Goal: Navigation & Orientation: Find specific page/section

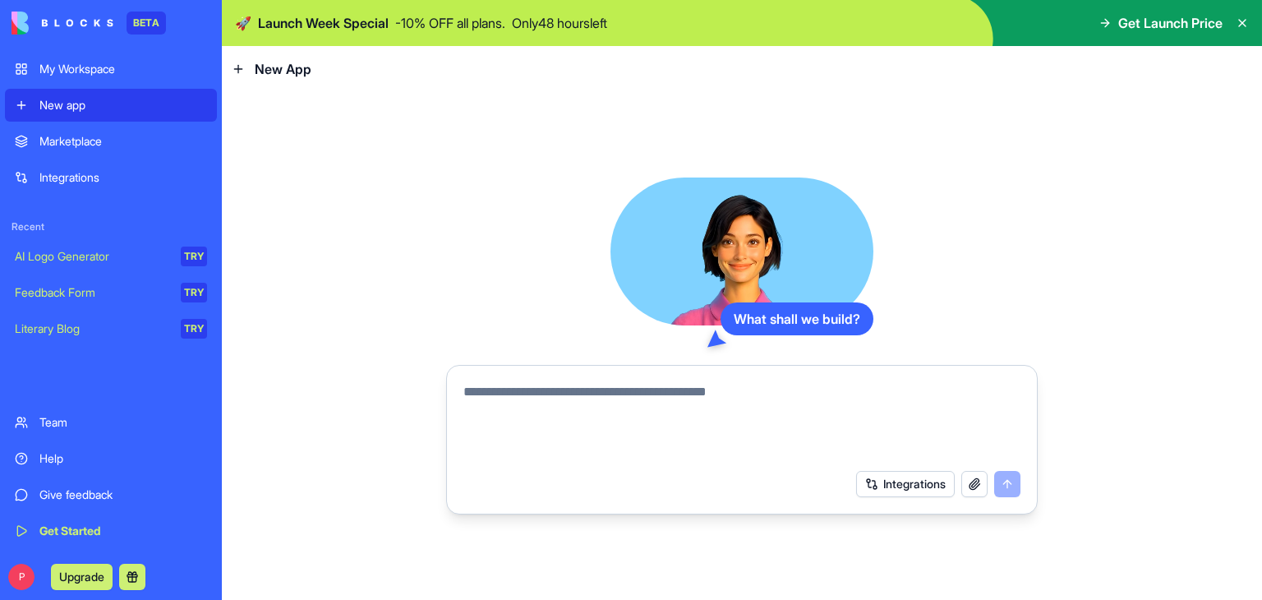
click at [91, 145] on div "Marketplace" at bounding box center [123, 141] width 168 height 16
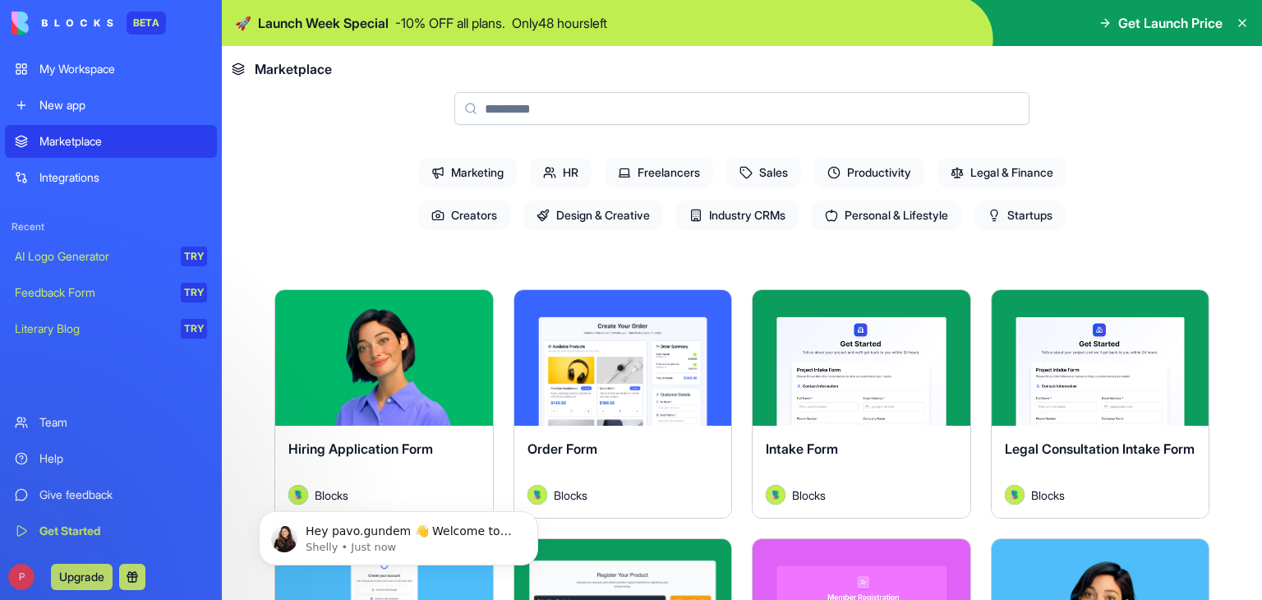
scroll to position [164, 0]
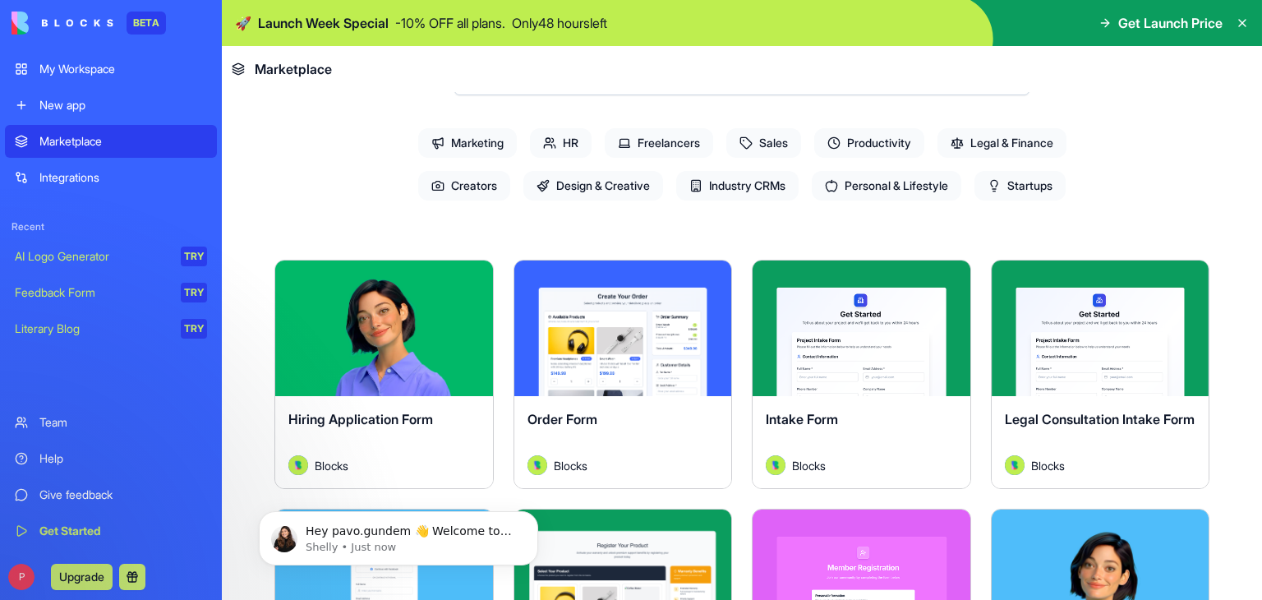
click at [736, 181] on span "Industry CRMs" at bounding box center [737, 186] width 122 height 30
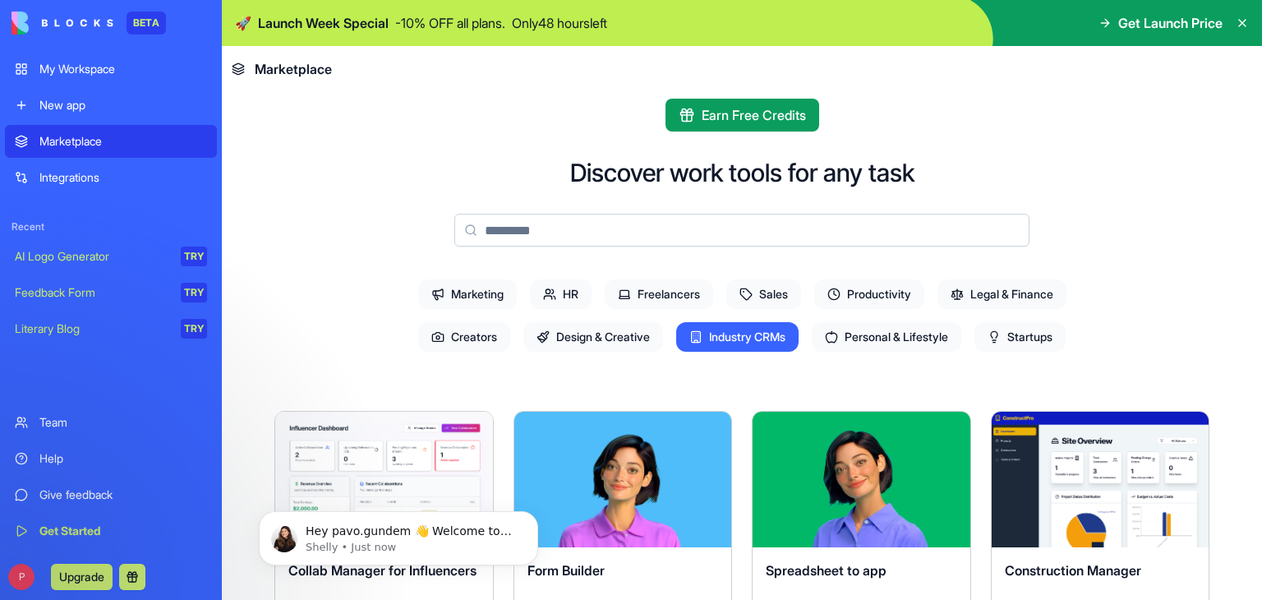
scroll to position [0, 0]
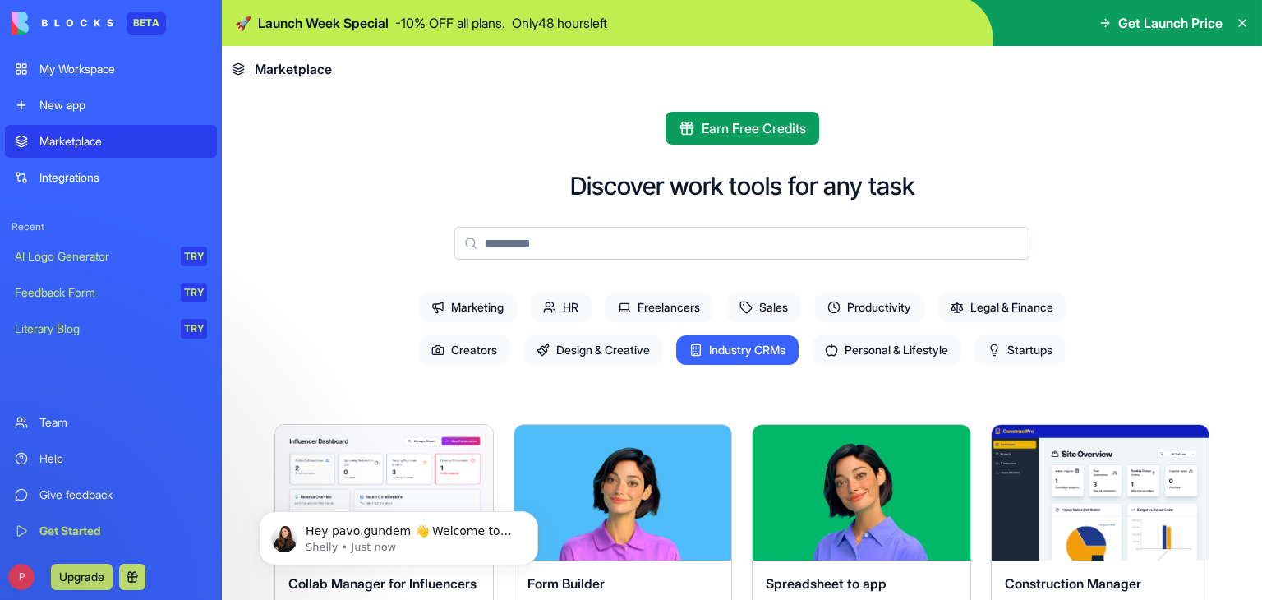
click at [1017, 356] on span "Startups" at bounding box center [1020, 350] width 91 height 30
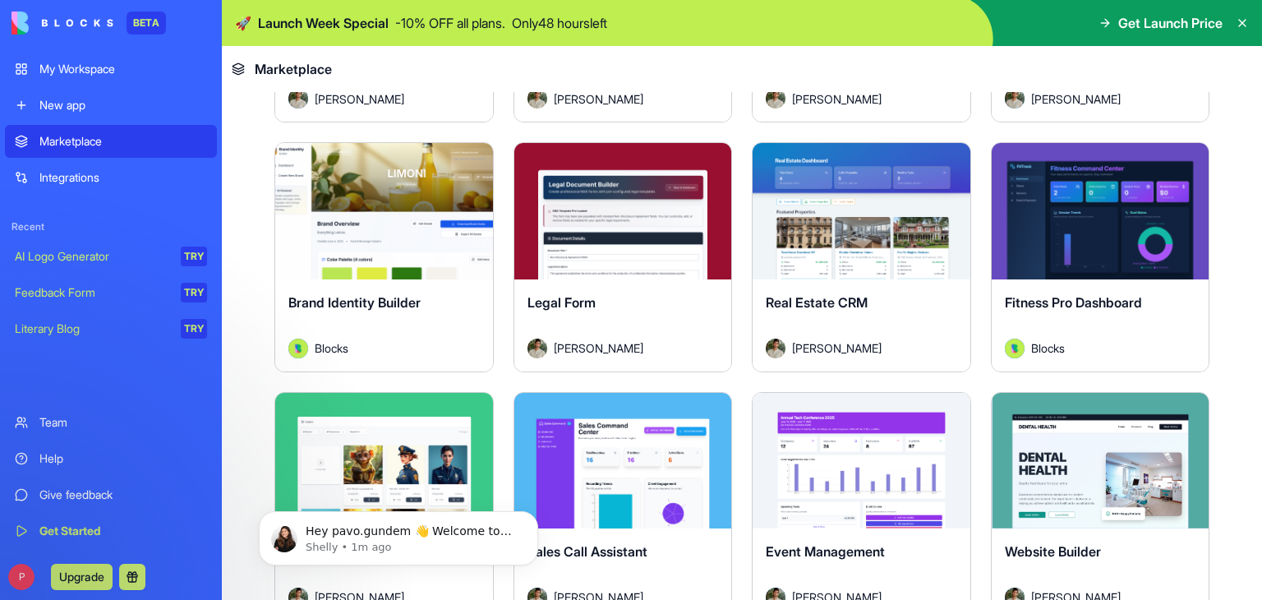
scroll to position [1233, 0]
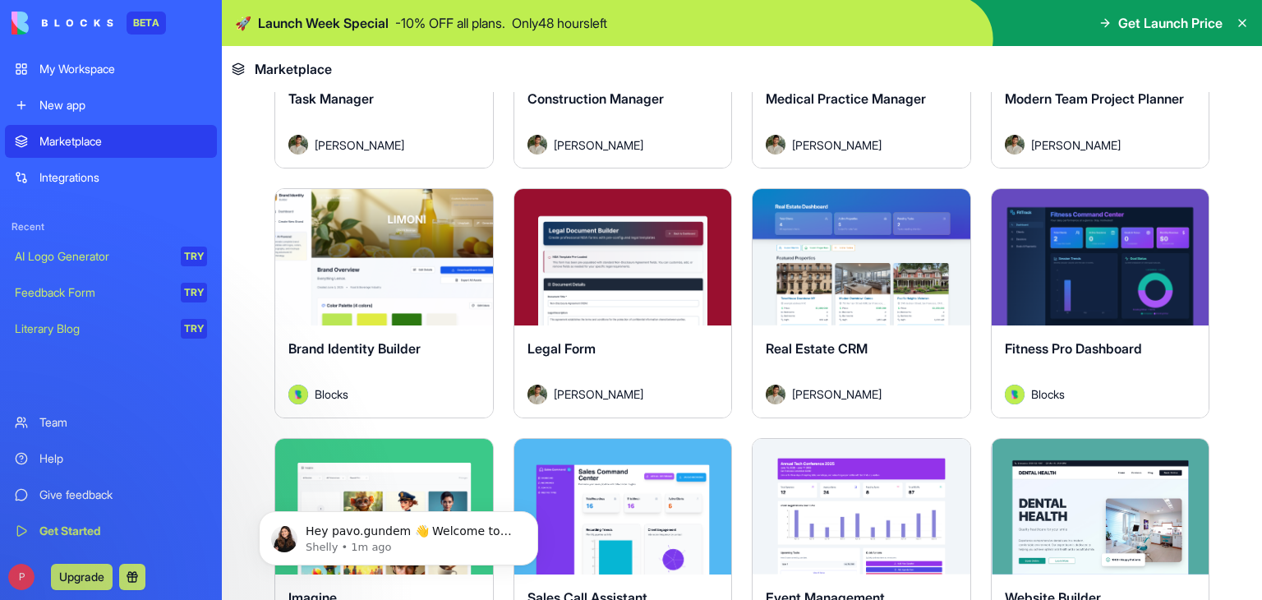
click at [75, 178] on div "Integrations" at bounding box center [123, 177] width 168 height 16
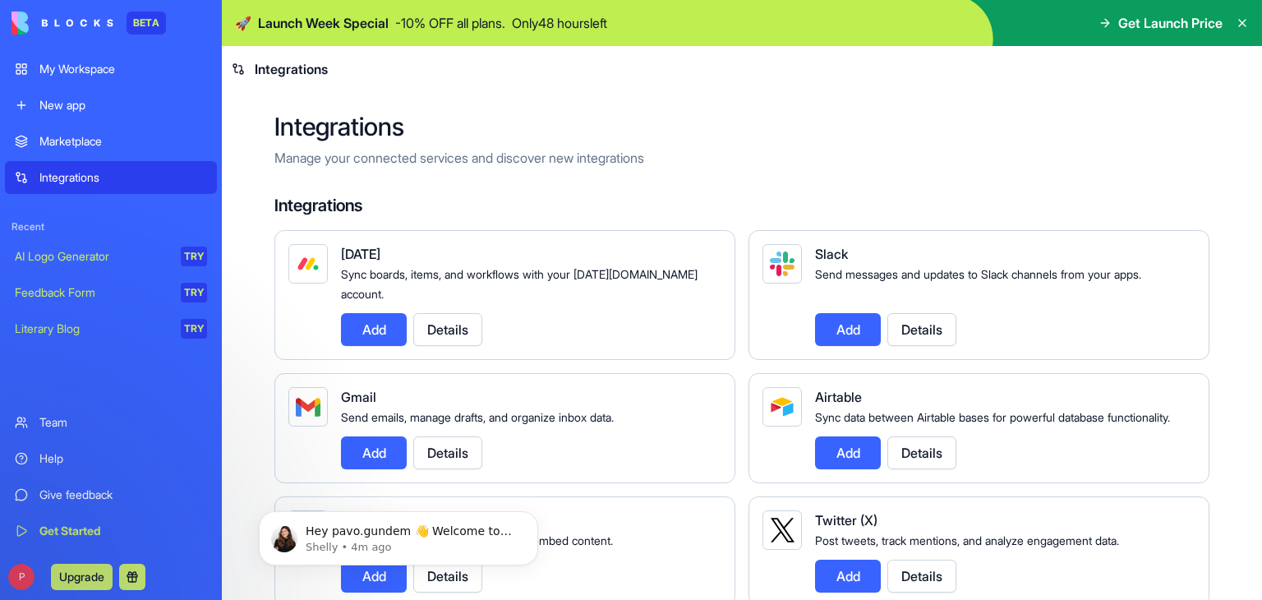
click at [53, 427] on div "Team" at bounding box center [123, 422] width 168 height 16
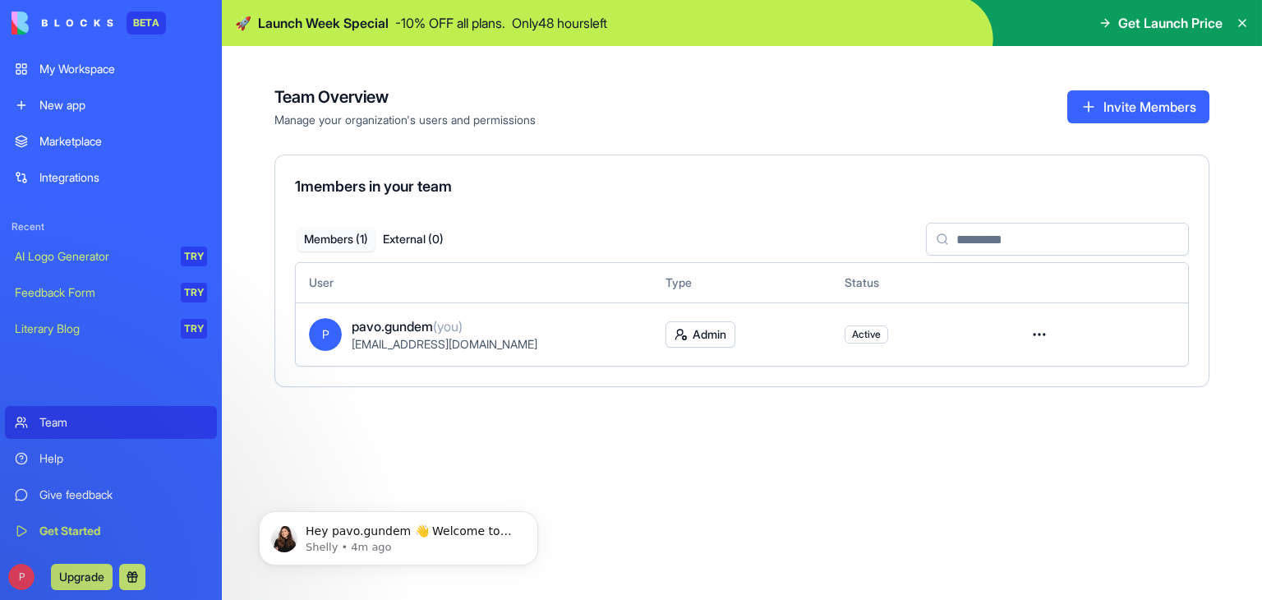
click at [92, 73] on div "My Workspace" at bounding box center [123, 69] width 168 height 16
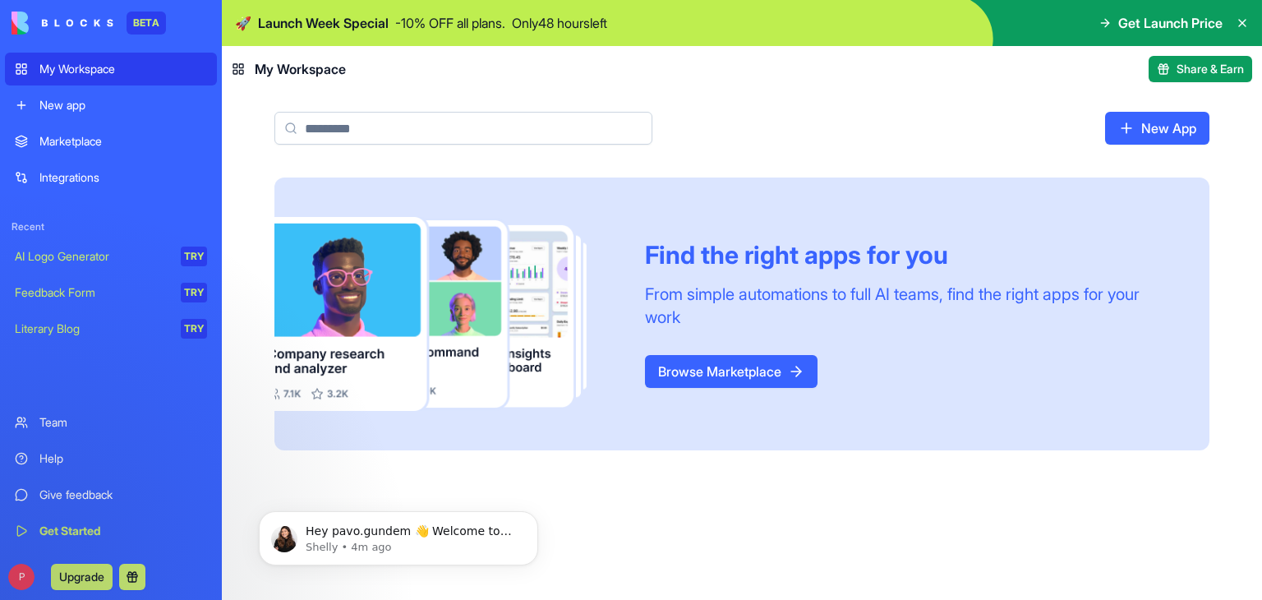
click at [742, 378] on link "Browse Marketplace" at bounding box center [731, 371] width 173 height 33
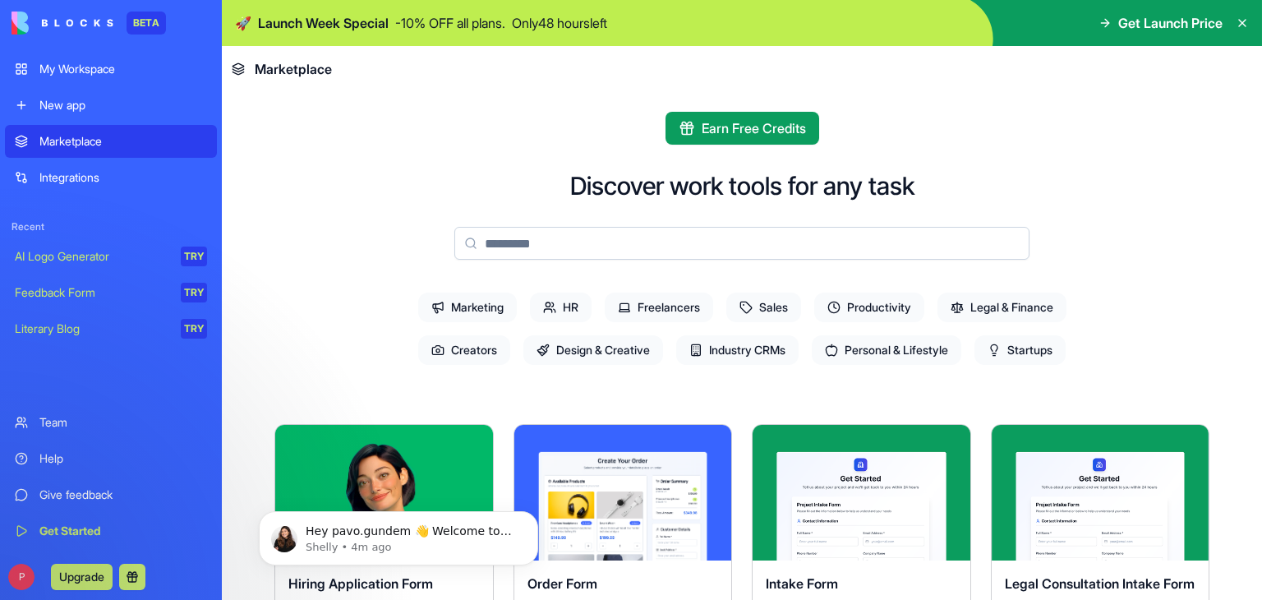
click at [115, 105] on div "New app" at bounding box center [123, 105] width 168 height 16
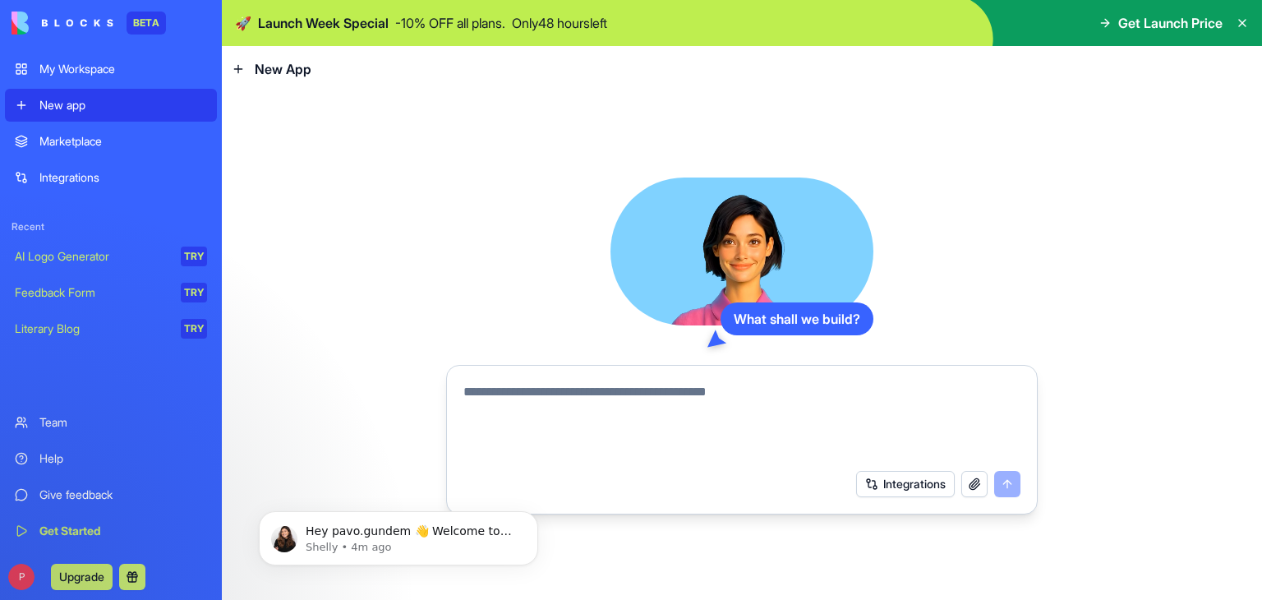
click at [911, 487] on button "Integrations" at bounding box center [905, 484] width 99 height 26
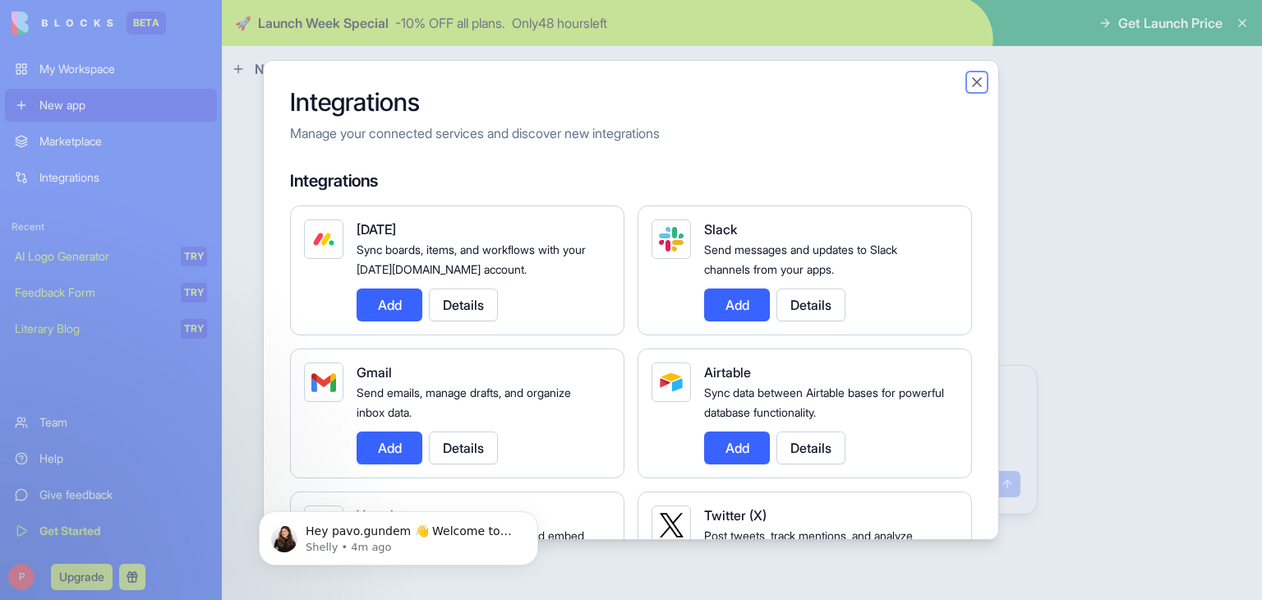
click at [976, 83] on button "Close" at bounding box center [977, 82] width 16 height 16
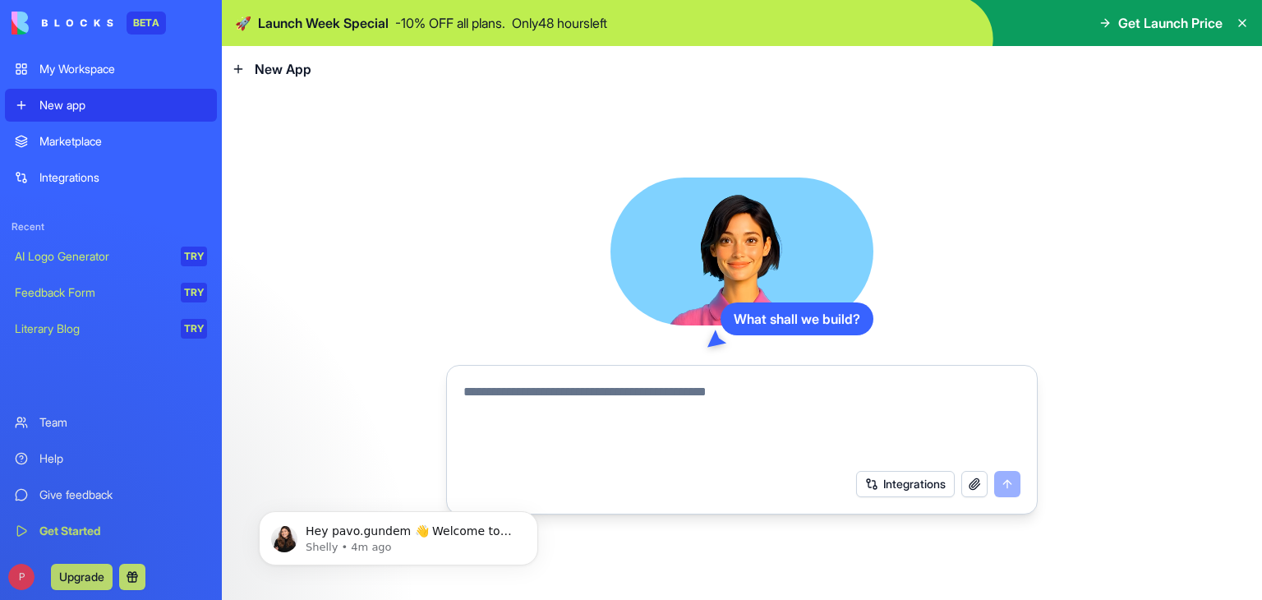
click at [92, 143] on div "Marketplace" at bounding box center [123, 141] width 168 height 16
